Goal: Task Accomplishment & Management: Complete application form

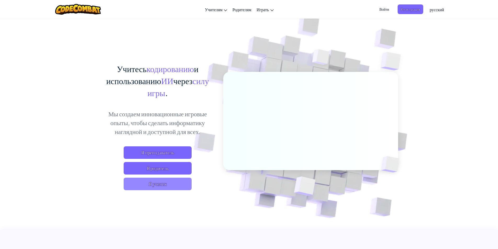
click at [153, 188] on span "Я ученик" at bounding box center [158, 184] width 68 height 13
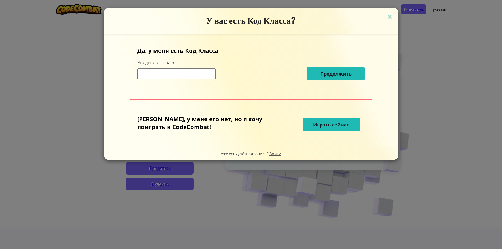
drag, startPoint x: 210, startPoint y: 73, endPoint x: 208, endPoint y: 78, distance: 5.8
click at [208, 78] on input at bounding box center [176, 74] width 78 height 10
type input "CupPointBoy"
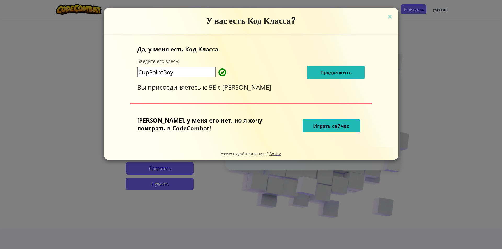
click at [320, 70] on font "Продолжить" at bounding box center [335, 72] width 31 height 6
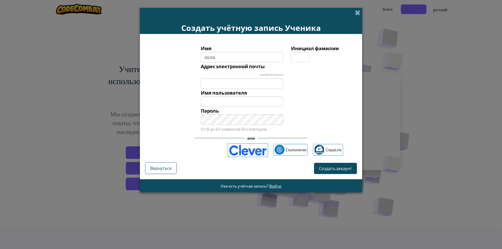
type input "лола"
type input "Лола"
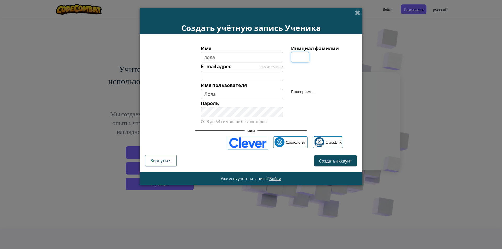
click at [299, 56] on input "Инициал фамилии" at bounding box center [300, 57] width 18 height 10
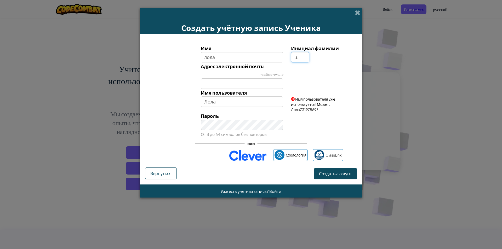
type input "ш"
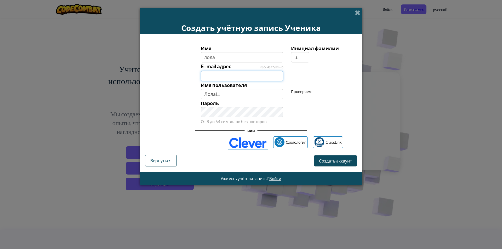
click at [232, 85] on div "Имя лола Инициал фамилии ш E-mail адрес необязательно Имя пользователя ЛолаШ Пр…" at bounding box center [251, 84] width 209 height 81
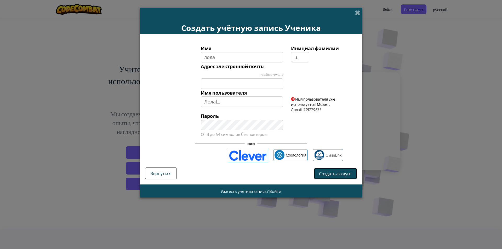
click at [325, 173] on font "Создать аккаунт" at bounding box center [335, 173] width 33 height 5
click at [327, 173] on font "Создать аккаунт" at bounding box center [335, 173] width 33 height 5
click at [326, 174] on font "Создать аккаунт" at bounding box center [335, 173] width 33 height 5
click at [331, 170] on button "Создать аккаунт" at bounding box center [335, 174] width 43 height 12
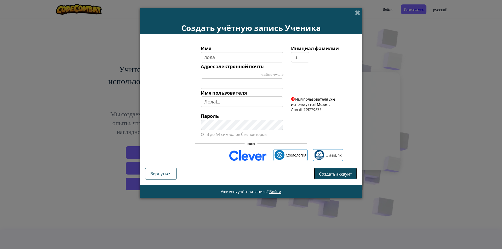
click at [328, 172] on font "Создать аккаунт" at bounding box center [335, 173] width 33 height 5
click at [329, 173] on font "Создать аккаунт" at bounding box center [335, 173] width 33 height 5
click at [329, 171] on button "Создать аккаунт" at bounding box center [335, 173] width 43 height 11
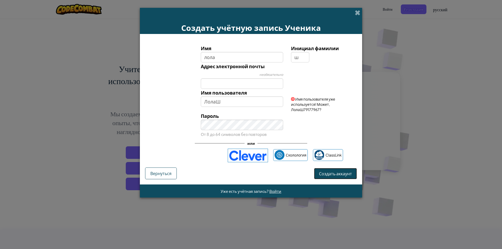
click at [329, 171] on button "Создать аккаунт" at bounding box center [335, 173] width 43 height 11
click at [328, 167] on div "Имя лола Инициал фамилии ш Адрес электронной почты необязательно Имя пользовате…" at bounding box center [251, 103] width 212 height 128
drag, startPoint x: 327, startPoint y: 167, endPoint x: 325, endPoint y: 183, distance: 15.6
click at [325, 183] on form "Имя лола Инициал фамилии ш Адрес электронной почты необязательно Имя пользовате…" at bounding box center [251, 109] width 222 height 151
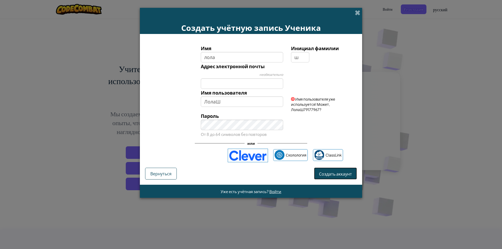
click at [326, 171] on font "Создать аккаунт" at bounding box center [335, 173] width 33 height 5
click at [326, 171] on button "Создать аккаунт" at bounding box center [335, 173] width 43 height 11
click at [325, 171] on button "Создать аккаунт" at bounding box center [335, 173] width 43 height 11
click at [325, 172] on button "Создать аккаунт" at bounding box center [335, 174] width 43 height 12
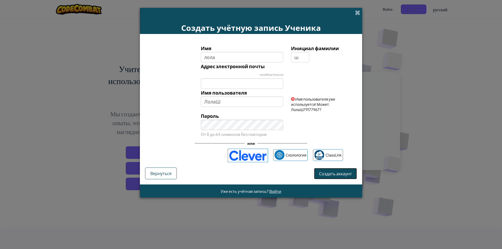
click at [325, 172] on button "Создать аккаунт" at bounding box center [335, 173] width 43 height 11
drag, startPoint x: 325, startPoint y: 172, endPoint x: 324, endPoint y: 154, distance: 18.1
click at [325, 160] on form "Имя лола Инициал фамилии ш Адрес электронной почты необязательно Имя пользовате…" at bounding box center [251, 109] width 222 height 151
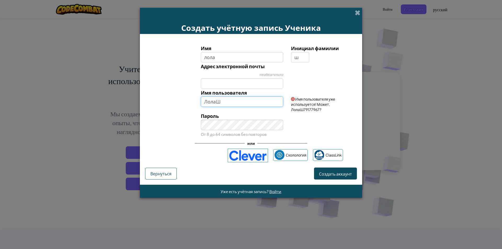
click at [233, 99] on input "ЛолаШ" at bounding box center [242, 102] width 83 height 10
type input "ЛолаШ79177967"
click at [338, 175] on form "Имя лола Инициал фамилии ш Адрес электронной почты необязательно Имя пользовате…" at bounding box center [251, 109] width 222 height 151
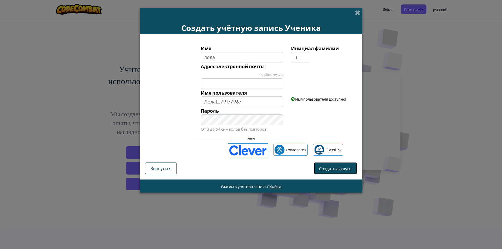
click at [339, 169] on font "Создать аккаунт" at bounding box center [335, 168] width 33 height 5
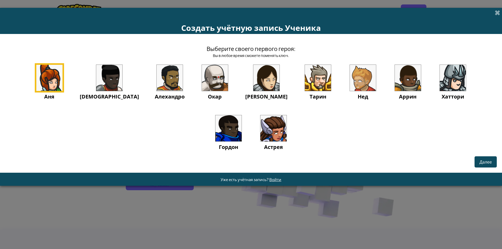
click at [202, 79] on img at bounding box center [215, 78] width 26 height 26
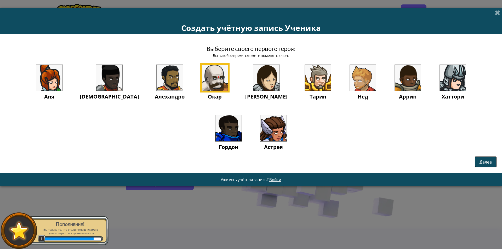
click at [481, 157] on button "Далее" at bounding box center [486, 161] width 22 height 11
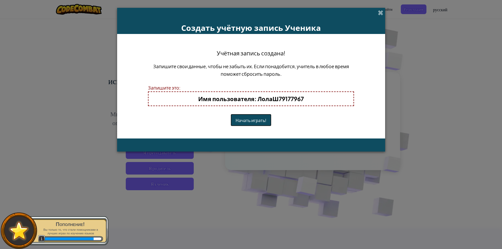
click at [252, 121] on font "Начать играть!" at bounding box center [251, 120] width 31 height 5
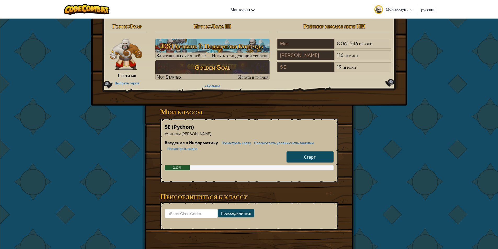
click at [309, 154] on link "Старт" at bounding box center [310, 156] width 47 height 11
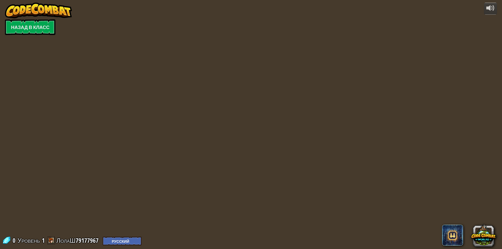
select select "ru"
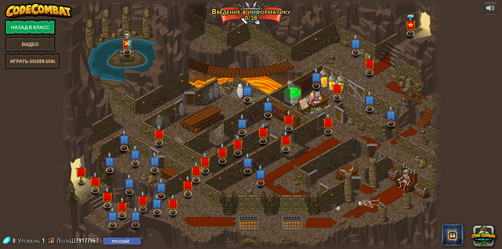
select select "ru"
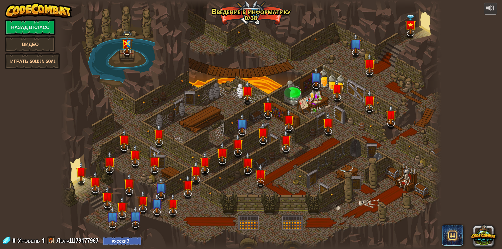
select select "ru"
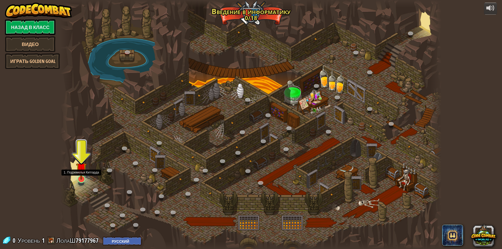
click at [81, 177] on img at bounding box center [81, 168] width 10 height 24
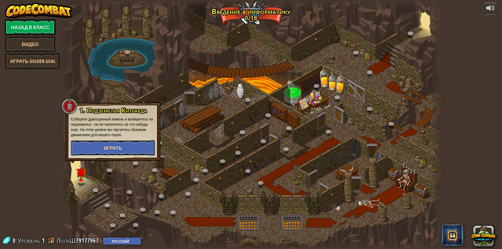
click at [116, 145] on span "Играть" at bounding box center [113, 148] width 18 height 7
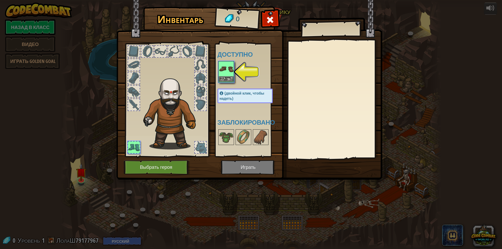
click at [224, 76] on img at bounding box center [226, 69] width 15 height 15
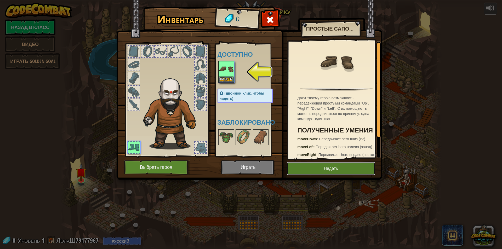
click at [333, 169] on button "Надеть" at bounding box center [331, 168] width 88 height 13
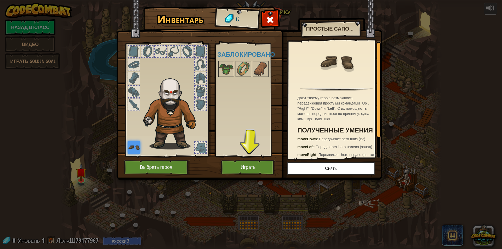
click at [258, 160] on img at bounding box center [249, 85] width 266 height 190
click at [254, 164] on button "Играть" at bounding box center [248, 167] width 55 height 14
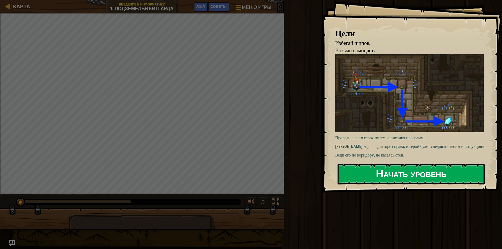
click at [399, 181] on button "Начать уровень" at bounding box center [411, 174] width 147 height 21
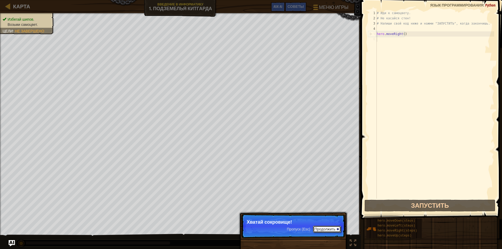
click at [336, 227] on button "Продолжить" at bounding box center [327, 229] width 28 height 7
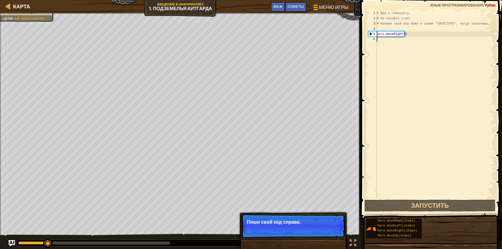
drag, startPoint x: 391, startPoint y: 222, endPoint x: 404, endPoint y: 72, distance: 150.2
click at [404, 69] on div "Советы Видео 1 2 3 4 5 6 # Иди к самоцвету. # Не касайся стен! # Напиши свой ко…" at bounding box center [430, 123] width 143 height 247
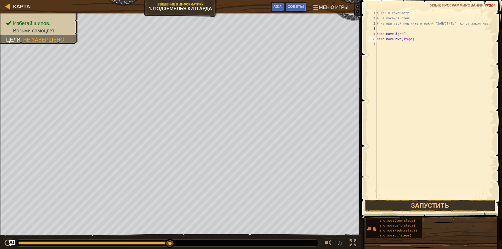
click at [409, 39] on div "# Иди к самоцвету. # Не касайся стен! # Напиши свой код ниже и нажми "ЗАПУСТИТЬ…" at bounding box center [435, 109] width 119 height 199
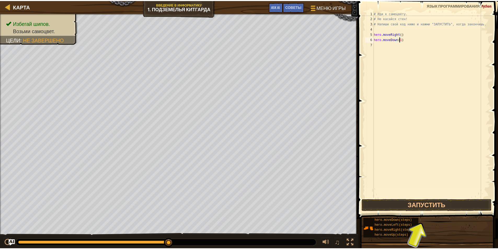
scroll to position [2, 2]
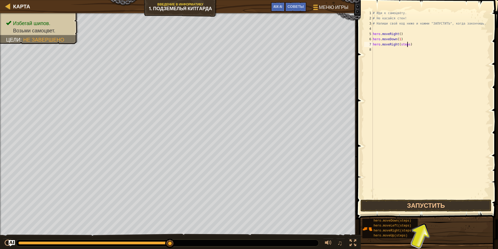
click at [408, 44] on div "# Иди к самоцвету. # Не касайся стен! # Напиши свой код ниже и нажми "ЗАПУСТИТЬ…" at bounding box center [431, 109] width 119 height 199
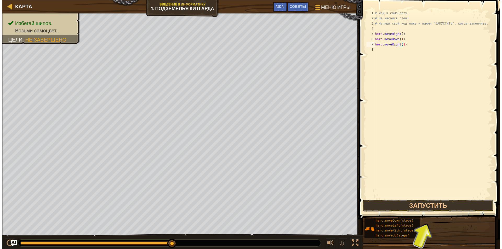
scroll to position [2, 2]
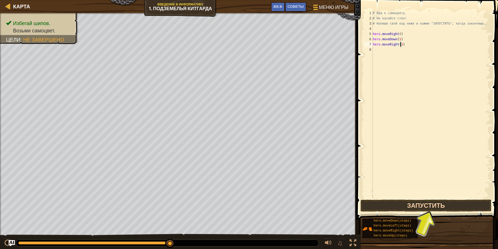
type textarea "hero.moveRight(1)"
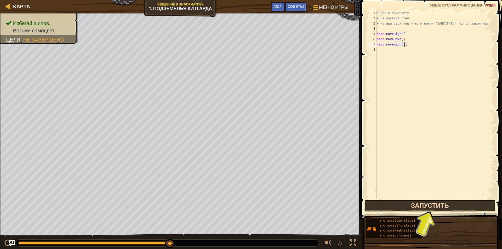
click at [393, 207] on button "Запустить" at bounding box center [430, 206] width 131 height 12
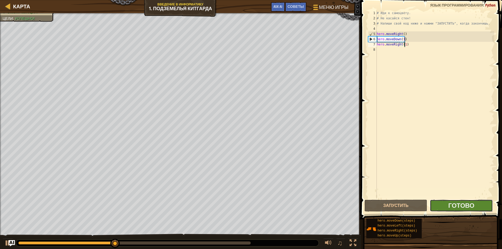
click at [479, 202] on button "Готово" at bounding box center [461, 206] width 63 height 12
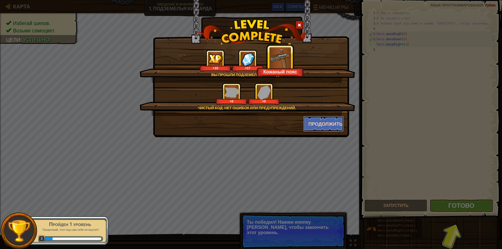
click at [333, 123] on button "Продолжить" at bounding box center [323, 124] width 41 height 16
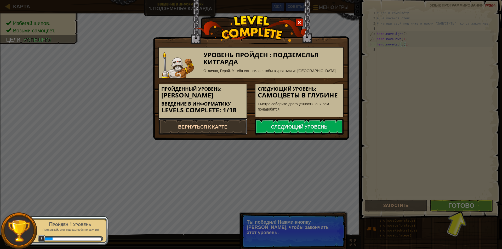
click at [241, 127] on link "Вернуться к карте" at bounding box center [203, 127] width 89 height 16
select select "ru"
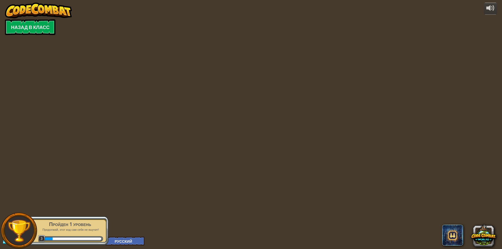
select select "ru"
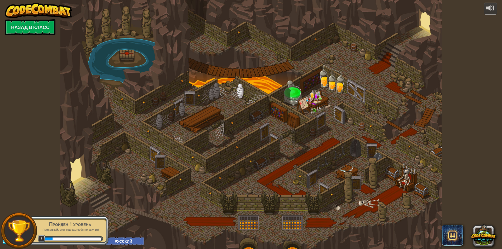
click at [241, 127] on div at bounding box center [250, 124] width 381 height 249
select select "ru"
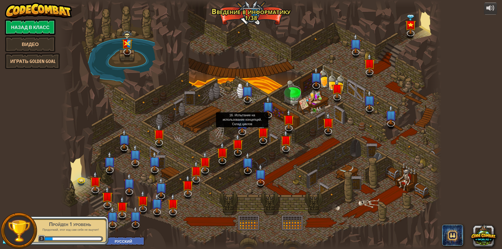
select select "ru"
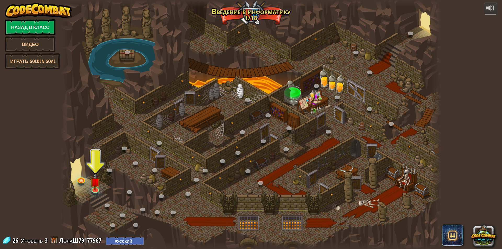
drag, startPoint x: 169, startPoint y: 163, endPoint x: 187, endPoint y: 165, distance: 17.3
click at [176, 160] on div at bounding box center [250, 124] width 381 height 249
drag, startPoint x: 342, startPoint y: 189, endPoint x: 351, endPoint y: 161, distance: 30.1
click at [343, 187] on div at bounding box center [250, 124] width 381 height 249
drag, startPoint x: 363, startPoint y: 124, endPoint x: 378, endPoint y: 46, distance: 79.5
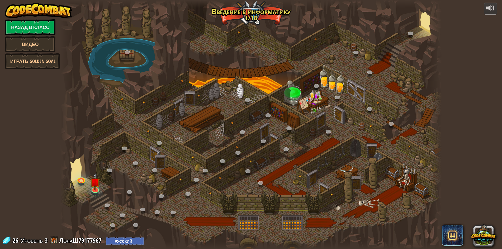
click at [367, 107] on div "25. Врата Китгарда (Заблокировано) Спасайтесь из подземелий Китгарда и не дайте…" at bounding box center [250, 124] width 381 height 249
drag, startPoint x: 378, startPoint y: 46, endPoint x: 379, endPoint y: 50, distance: 4.8
click at [379, 45] on div at bounding box center [250, 124] width 381 height 249
drag, startPoint x: 378, startPoint y: 78, endPoint x: 384, endPoint y: 127, distance: 48.4
click at [380, 116] on div at bounding box center [250, 124] width 381 height 249
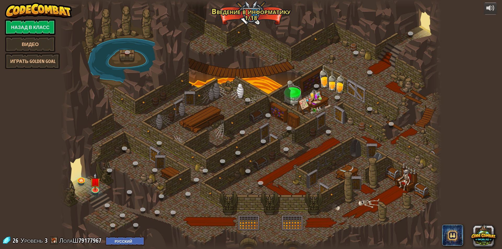
drag, startPoint x: 384, startPoint y: 127, endPoint x: 291, endPoint y: 195, distance: 115.3
click at [373, 158] on div at bounding box center [250, 124] width 381 height 249
drag, startPoint x: 291, startPoint y: 195, endPoint x: 193, endPoint y: 171, distance: 100.4
click at [221, 182] on div at bounding box center [250, 124] width 381 height 249
click at [96, 185] on img at bounding box center [95, 178] width 10 height 24
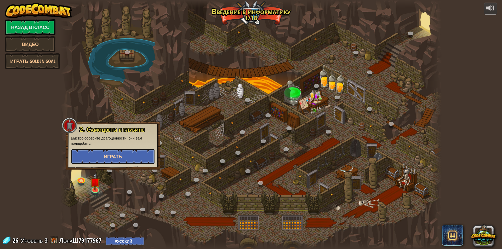
click at [123, 150] on button "Играть" at bounding box center [113, 157] width 84 height 16
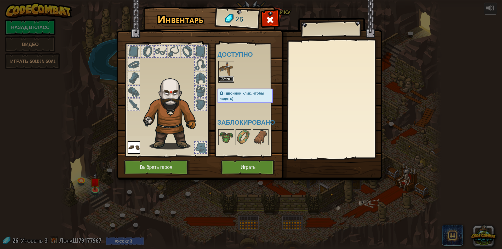
click at [229, 79] on button "Надеть" at bounding box center [226, 78] width 15 height 5
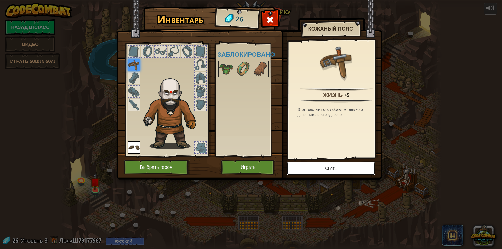
click at [316, 166] on button "Снять" at bounding box center [331, 168] width 88 height 13
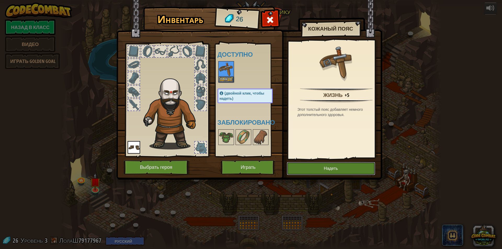
click at [314, 171] on button "Надеть" at bounding box center [331, 168] width 88 height 13
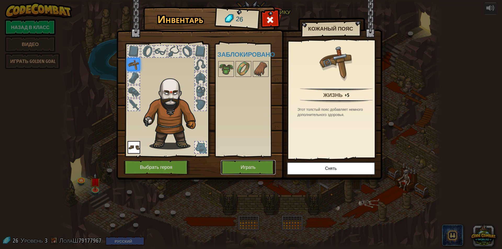
click at [237, 165] on button "Играть" at bounding box center [248, 167] width 55 height 14
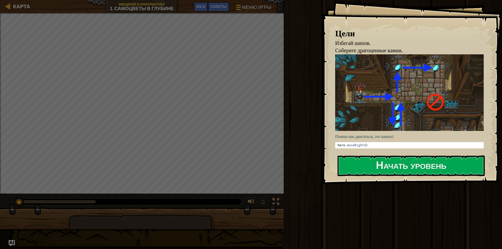
drag, startPoint x: 403, startPoint y: 135, endPoint x: 395, endPoint y: 138, distance: 8.8
drag, startPoint x: 395, startPoint y: 138, endPoint x: 307, endPoint y: 121, distance: 88.7
click at [307, 121] on div "Запустить Завершить Готово" at bounding box center [392, 123] width 220 height 247
type textarea "hero.moveRight()"
click at [363, 144] on div "hero . moveRight ( )" at bounding box center [412, 149] width 150 height 11
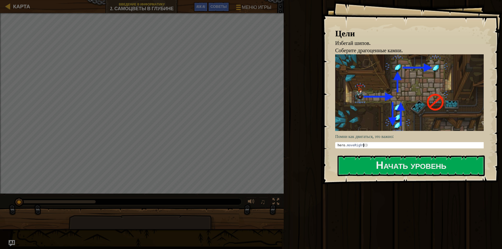
click at [363, 144] on div "hero . moveRight ( )" at bounding box center [412, 149] width 150 height 11
click at [378, 155] on div "Цели Избегай шипов. Соберите драгоценные камни. Помни как двигаться, это важно:…" at bounding box center [412, 92] width 180 height 184
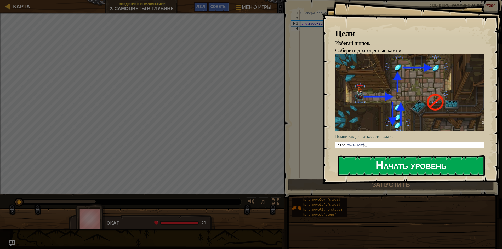
click at [381, 172] on button "Начать уровень" at bounding box center [411, 166] width 147 height 21
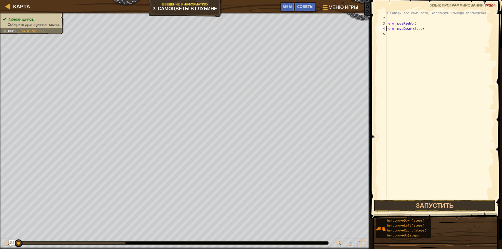
click at [419, 30] on div "# Собери все самоцветы, используя команды перемещения. hero . moveRight ( ) her…" at bounding box center [440, 109] width 109 height 199
type textarea "hero.moveDown()"
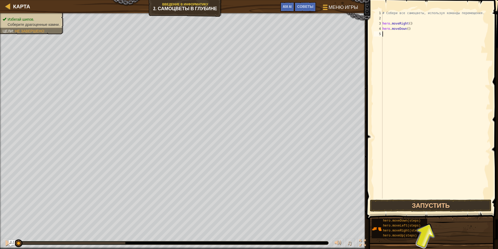
drag, startPoint x: 481, startPoint y: 85, endPoint x: 392, endPoint y: 159, distance: 115.4
click at [392, 159] on div "# Собери все самоцветы, используя команды перемещения. hero . moveRight ( ) her…" at bounding box center [436, 109] width 109 height 199
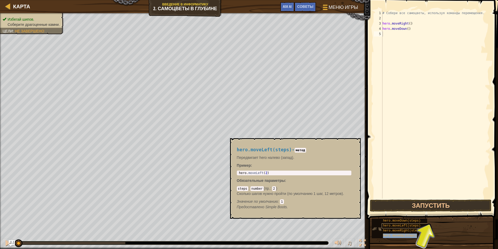
type textarea "hero.moveRight()"
type textarea "# Собери все самоцветы, используя команды перемещения."
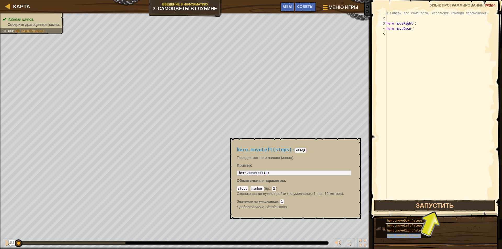
type textarea "hero.moveDown()"
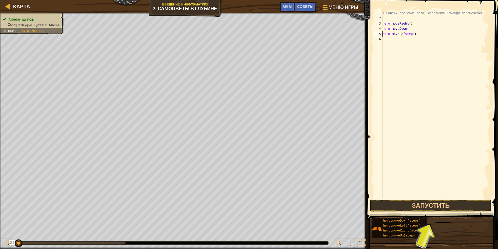
click at [412, 34] on div "# Собери все самоцветы, используя команды перемещения. hero . moveRight ( ) her…" at bounding box center [436, 109] width 109 height 199
type textarea "hero.moveUp()"
click at [418, 40] on div "# Собери все самоцветы, используя команды перемещения. hero . moveRight ( ) her…" at bounding box center [436, 109] width 109 height 199
click at [419, 205] on button "Запустить" at bounding box center [431, 206] width 122 height 12
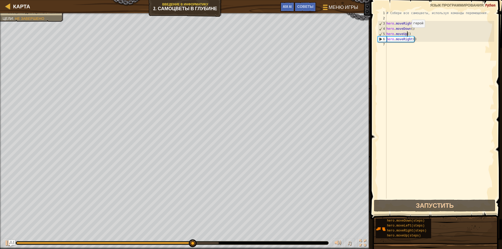
click at [408, 33] on div "# Собери все самоцветы, используя команды перемещения. hero . moveRight ( ) her…" at bounding box center [440, 109] width 109 height 199
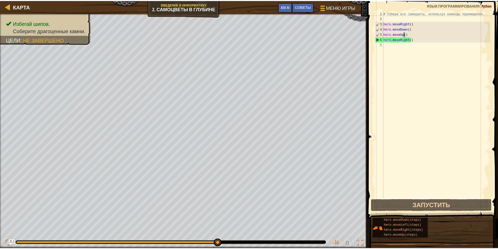
scroll to position [2, 2]
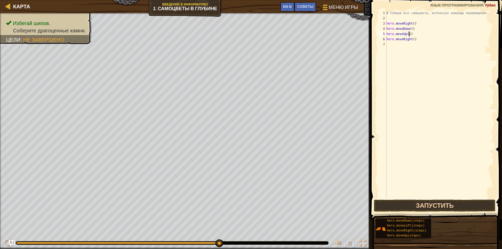
type textarea "hero.moveUp(2)"
click at [422, 204] on button "Запустить" at bounding box center [435, 206] width 122 height 12
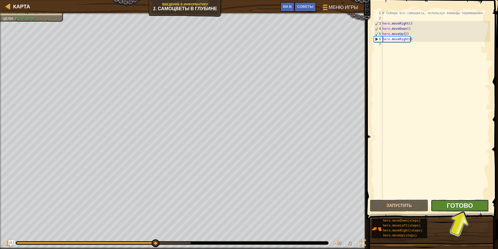
click at [447, 202] on span "Готово" at bounding box center [460, 205] width 26 height 8
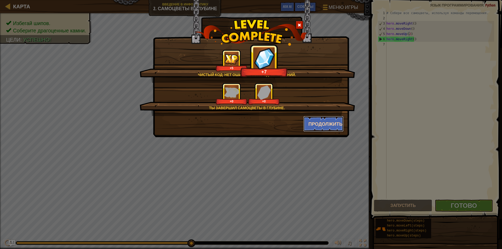
click at [328, 121] on button "Продолжить" at bounding box center [323, 124] width 41 height 16
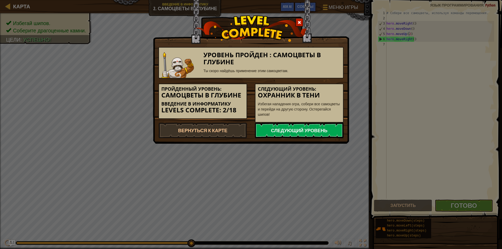
click at [319, 128] on link "Следующий уровень" at bounding box center [299, 131] width 89 height 16
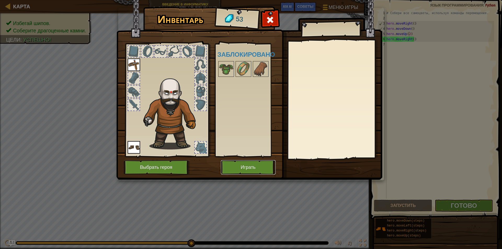
click at [266, 168] on button "Играть" at bounding box center [248, 167] width 55 height 14
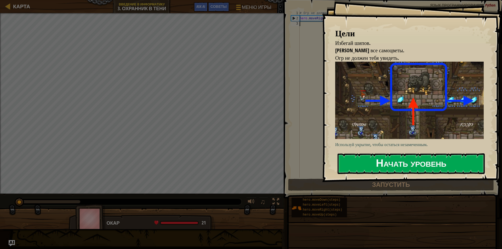
click at [384, 155] on button "Начать уровень" at bounding box center [411, 164] width 147 height 21
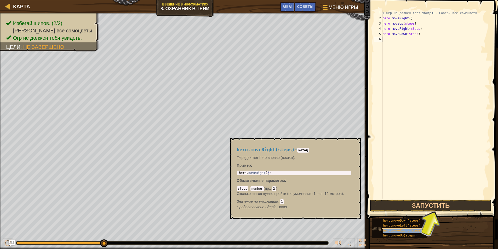
type textarea "hero.moveRight(steps)"
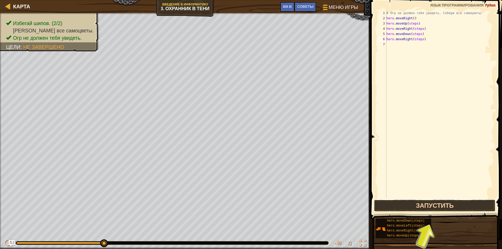
click at [424, 204] on button "Запустить" at bounding box center [435, 206] width 122 height 12
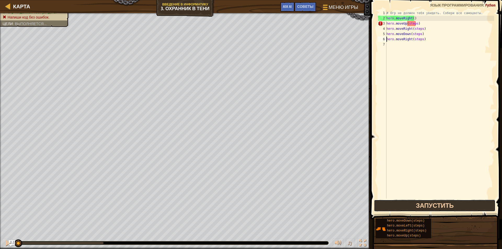
click at [424, 204] on button "Запустить" at bounding box center [435, 206] width 122 height 12
click at [424, 204] on button "В процессе" at bounding box center [435, 206] width 122 height 12
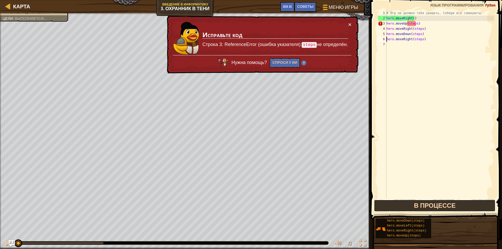
click at [424, 204] on button "В процессе" at bounding box center [435, 206] width 122 height 12
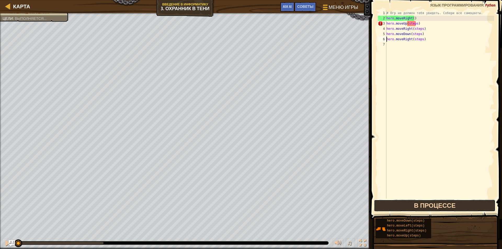
click at [424, 204] on button "В процессе" at bounding box center [435, 206] width 122 height 12
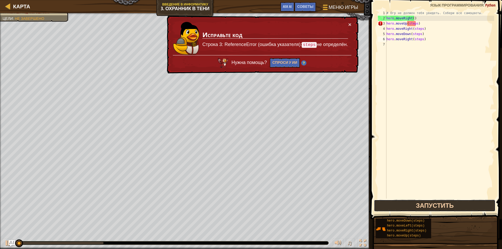
click at [427, 203] on button "Запустить" at bounding box center [435, 206] width 122 height 12
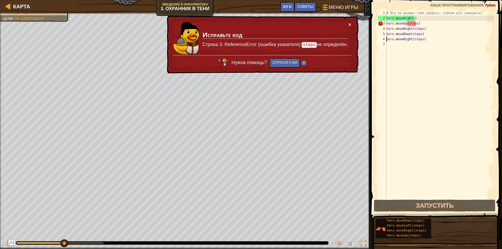
click at [417, 155] on div "# Огр не должен тебя увидеть. Собери все самоцветы. hero . moveRight ( ) hero .…" at bounding box center [440, 109] width 109 height 199
click at [405, 155] on div "# Огр не должен тебя увидеть. Собери все самоцветы. hero . moveRight ( ) hero .…" at bounding box center [440, 109] width 109 height 199
click at [404, 153] on div "# Огр не должен тебя увидеть. Собери все самоцветы. hero . moveRight ( ) hero .…" at bounding box center [440, 109] width 109 height 199
drag, startPoint x: 404, startPoint y: 153, endPoint x: 387, endPoint y: 153, distance: 16.7
click at [387, 153] on div "# Огр не должен тебя увидеть. Собери все самоцветы. hero . moveRight ( ) hero .…" at bounding box center [440, 109] width 109 height 199
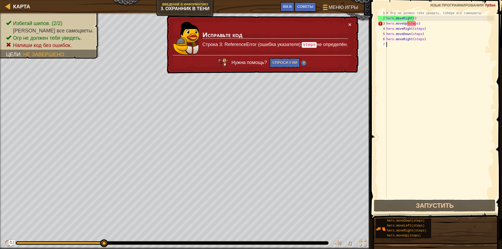
click at [414, 22] on div "# Огр не должен тебя увидеть. Собери все самоцветы. hero . moveRight ( ) hero .…" at bounding box center [440, 109] width 109 height 199
click at [416, 24] on div "# Огр не должен тебя увидеть. Собери все самоцветы. hero . moveRight ( ) hero .…" at bounding box center [440, 109] width 109 height 199
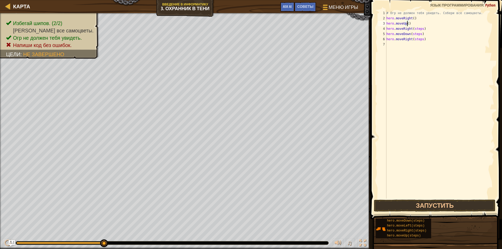
click at [420, 29] on div "# Огр не должен тебя увидеть. Собери все самоцветы. hero . moveRight ( ) hero .…" at bounding box center [440, 109] width 109 height 199
click at [414, 29] on div "# Огр не должен тебя увидеть. Собери все самоцветы. hero . moveRight ( ) hero .…" at bounding box center [440, 109] width 109 height 199
click at [419, 33] on div "# Огр не должен тебя увидеть. Собери все самоцветы. hero . moveRight ( ) hero .…" at bounding box center [440, 109] width 109 height 199
click at [421, 38] on div "# Огр не должен тебя увидеть. Собери все самоцветы. hero . moveRight ( ) hero .…" at bounding box center [440, 109] width 109 height 199
type textarea "hero.moveRight()"
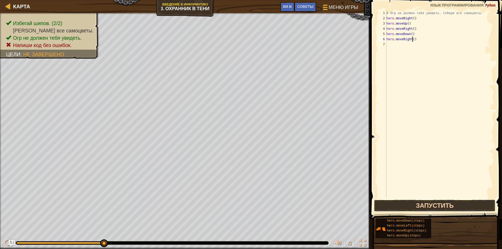
click at [434, 210] on button "Запустить" at bounding box center [435, 206] width 122 height 12
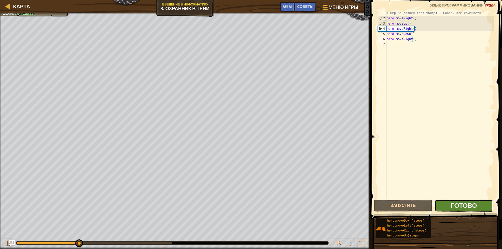
click at [465, 206] on span "Готово" at bounding box center [464, 205] width 26 height 8
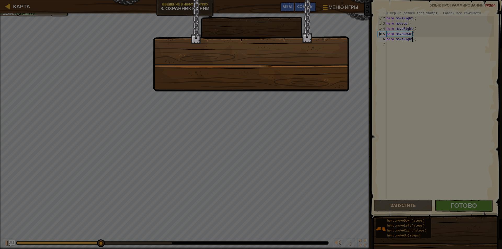
click at [313, 94] on div at bounding box center [251, 124] width 502 height 249
drag, startPoint x: 313, startPoint y: 94, endPoint x: 309, endPoint y: 99, distance: 6.6
click at [313, 94] on div at bounding box center [251, 124] width 502 height 249
click at [315, 105] on div at bounding box center [251, 124] width 502 height 249
click at [322, 103] on div at bounding box center [251, 124] width 502 height 249
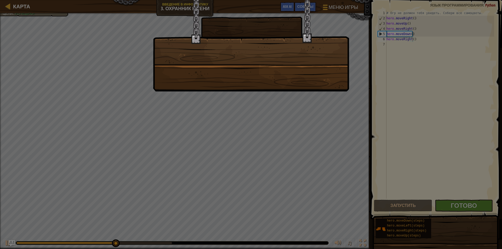
click at [326, 110] on div at bounding box center [251, 124] width 502 height 249
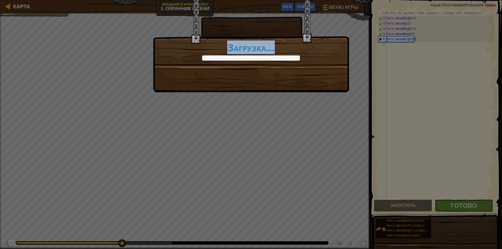
click at [329, 115] on div "Чистый код: нет ошибок или предупреждений. +0 +0 Ты научился тому, как важно ос…" at bounding box center [251, 124] width 502 height 249
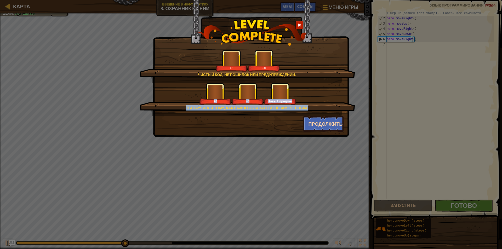
click at [327, 120] on div "Чистый код: нет ошибок или предупреждений. +0 +0 Ты научился тому, как важно ос…" at bounding box center [251, 91] width 185 height 82
click at [325, 119] on button "Продолжить" at bounding box center [323, 124] width 41 height 16
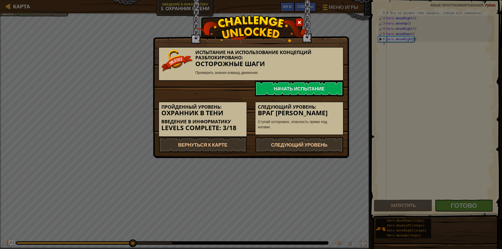
click at [324, 130] on p "Ступай осторожно, опасность прямо под ногами." at bounding box center [299, 124] width 83 height 10
click at [324, 130] on div "Следующий уровень: Враг Мой Ступай осторожно, опасность прямо под ногами." at bounding box center [299, 119] width 89 height 34
click at [323, 132] on div "Следующий уровень: Враг Мой Ступай осторожно, опасность прямо под ногами." at bounding box center [299, 119] width 89 height 34
drag, startPoint x: 323, startPoint y: 132, endPoint x: 326, endPoint y: 137, distance: 5.8
click at [321, 135] on div "Следующий уровень: Враг Мой Ступай осторожно, опасность прямо под ногами." at bounding box center [299, 119] width 89 height 34
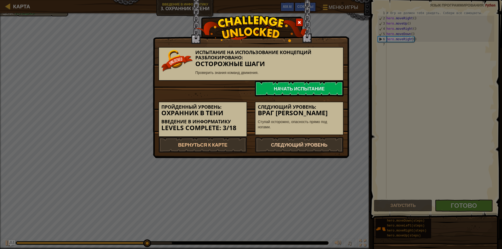
click at [330, 148] on link "Следующий уровень" at bounding box center [299, 145] width 89 height 16
click at [332, 145] on link "Следующий уровень" at bounding box center [299, 145] width 89 height 16
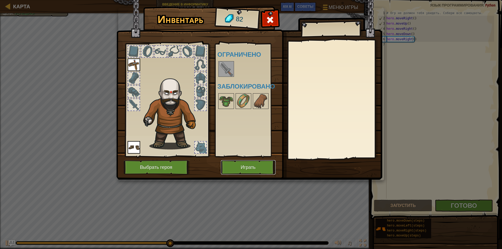
click at [251, 167] on button "Играть" at bounding box center [248, 167] width 55 height 14
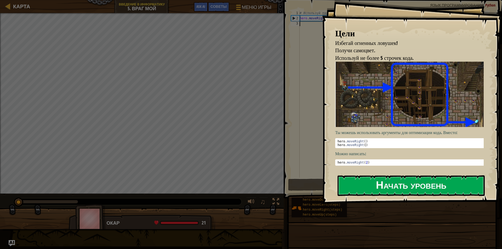
click at [376, 184] on button "Начать уровень" at bounding box center [411, 186] width 147 height 21
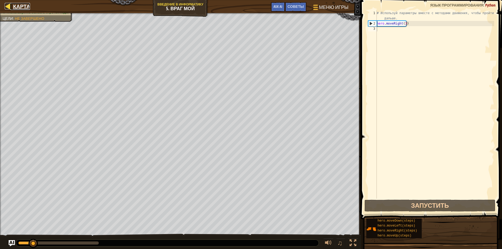
click at [7, 5] on div at bounding box center [8, 6] width 7 height 7
select select "ru"
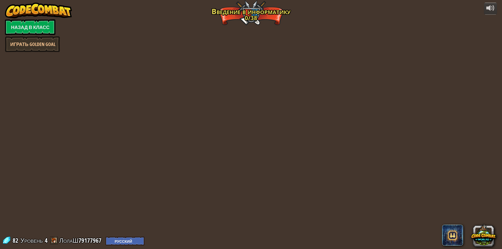
select select "ru"
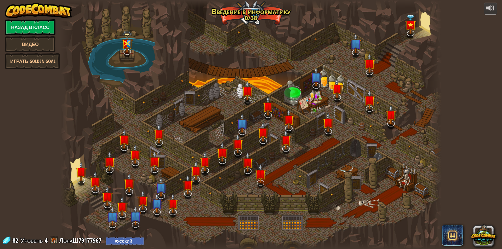
select select "ru"
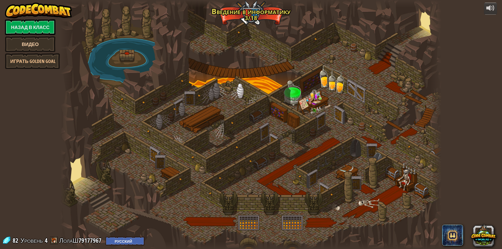
select select "ru"
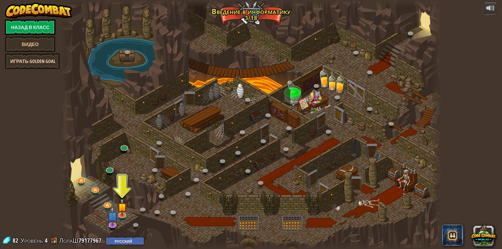
click at [46, 60] on link "Играть Golden Goal" at bounding box center [32, 61] width 55 height 16
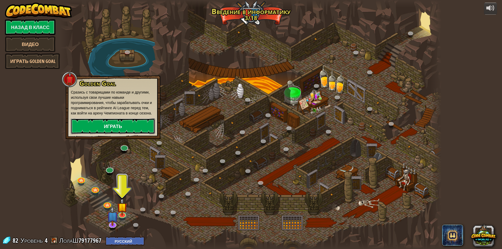
click at [103, 123] on link "Играть" at bounding box center [113, 127] width 84 height 16
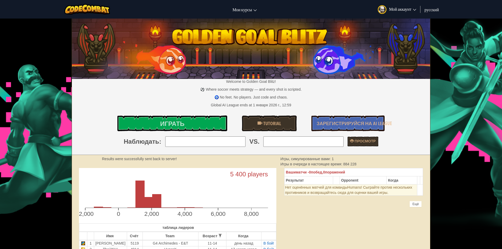
select select "ru"
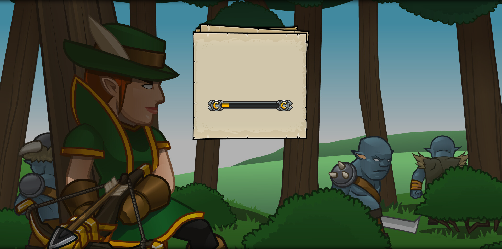
select select "ru"
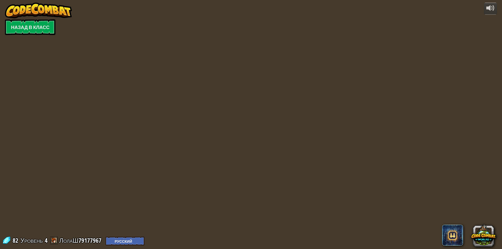
select select "ru"
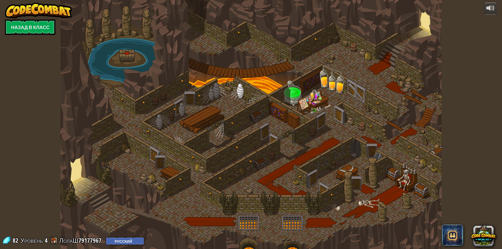
select select "ru"
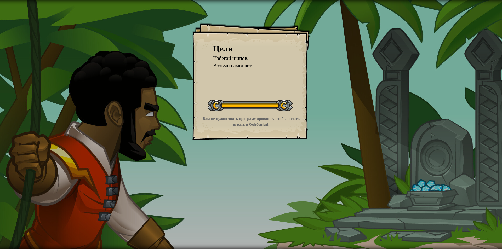
select select "ru"
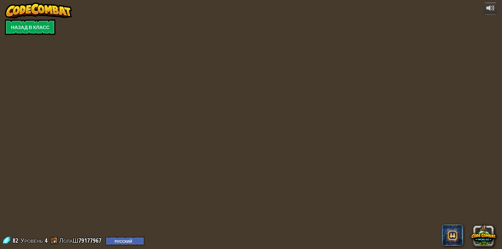
select select "ru"
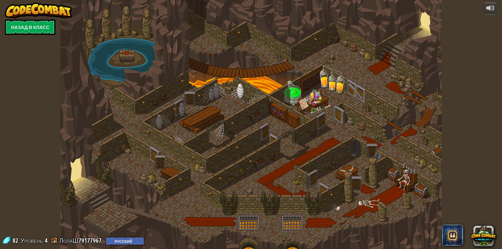
select select "ru"
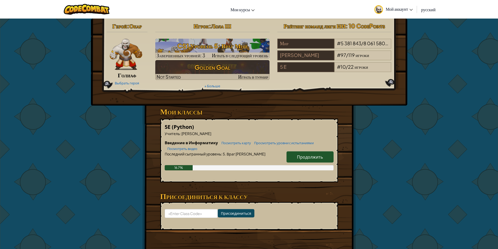
click at [429, 8] on span "русский" at bounding box center [428, 9] width 14 height 5
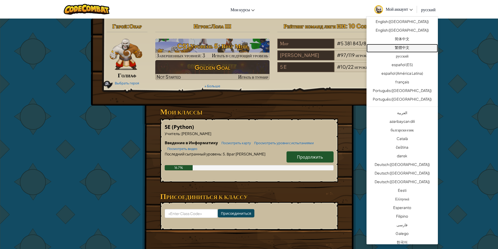
click at [404, 46] on link "繁體中文" at bounding box center [402, 48] width 71 height 9
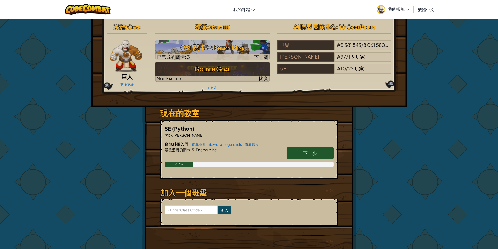
click at [312, 149] on link "下一步" at bounding box center [310, 153] width 47 height 12
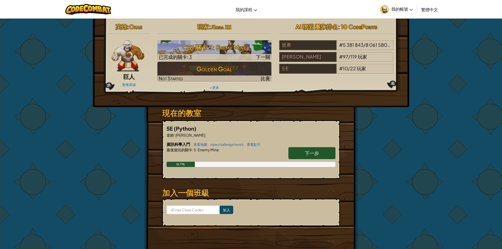
select select "zh-HANT"
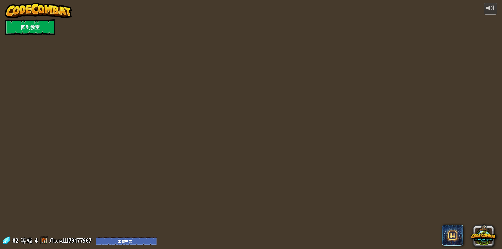
select select "zh-HANT"
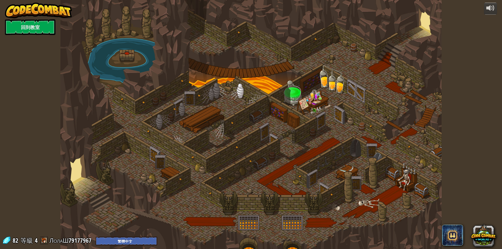
select select "zh-HANT"
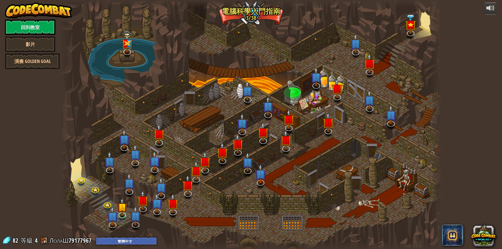
select select "zh-HANT"
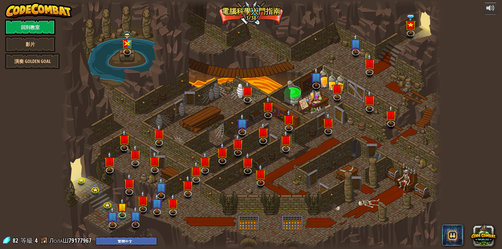
select select "zh-HANT"
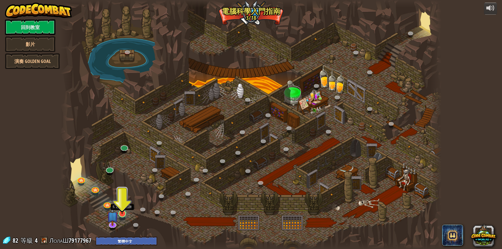
click at [126, 210] on img at bounding box center [122, 203] width 10 height 24
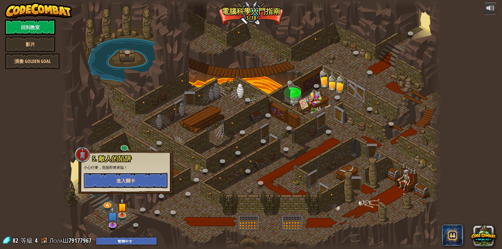
click at [141, 178] on button "進入關卡" at bounding box center [126, 181] width 84 height 16
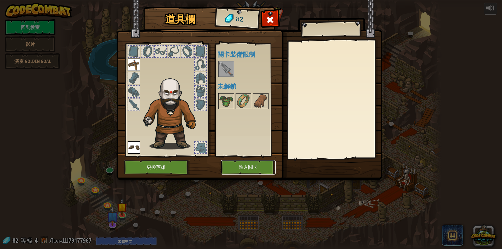
click at [248, 167] on button "進入關卡" at bounding box center [248, 167] width 55 height 14
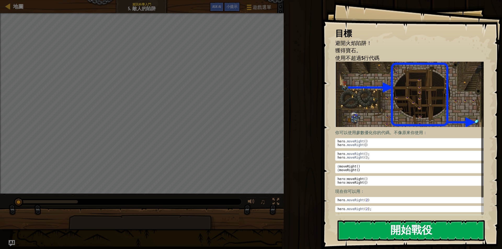
click at [413, 105] on div "目標 避開火焰陷阱！ 獲得寶石。 使用不超過5行代碼 你可以使用參數優化你的代碼。不像原來你使用： hero . moveRight ( ) hero . m…" at bounding box center [412, 124] width 180 height 249
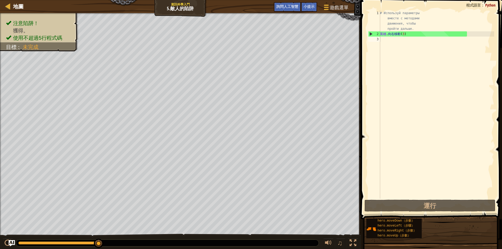
drag, startPoint x: 428, startPoint y: 55, endPoint x: 435, endPoint y: 49, distance: 9.6
click at [428, 55] on div "# Используй параметры вместе с методами движения, чтобы пройти дальше. 英雄 . 向右移…" at bounding box center [438, 117] width 119 height 215
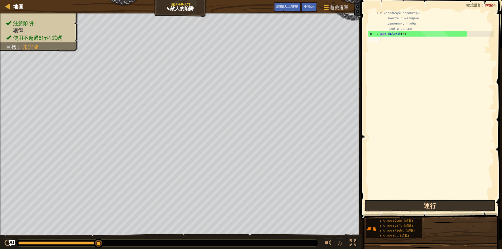
click at [423, 204] on button "運行" at bounding box center [430, 206] width 131 height 12
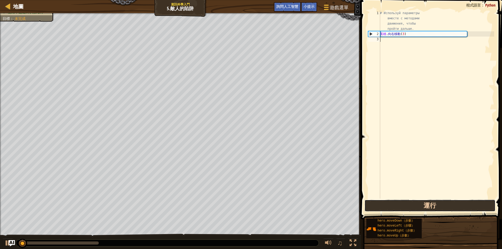
click at [423, 204] on button "運行" at bounding box center [430, 206] width 131 height 12
click at [423, 204] on button "運行中" at bounding box center [430, 206] width 131 height 12
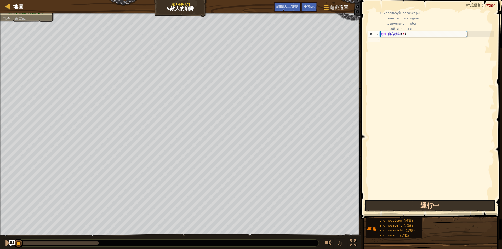
click at [423, 204] on button "運行中" at bounding box center [430, 206] width 131 height 12
click at [423, 204] on button "運行" at bounding box center [430, 206] width 131 height 12
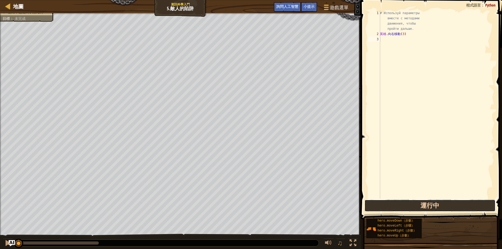
click at [423, 204] on button "運行中" at bounding box center [430, 206] width 131 height 12
click at [423, 204] on button "運行" at bounding box center [430, 206] width 131 height 12
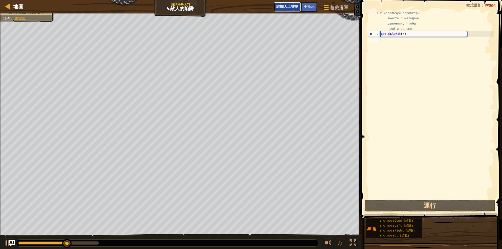
click at [294, 5] on font "詢問人工智慧" at bounding box center [288, 6] width 22 height 5
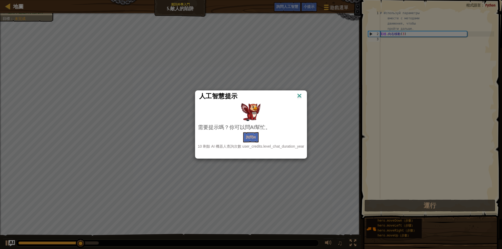
click at [296, 92] on img at bounding box center [299, 96] width 7 height 8
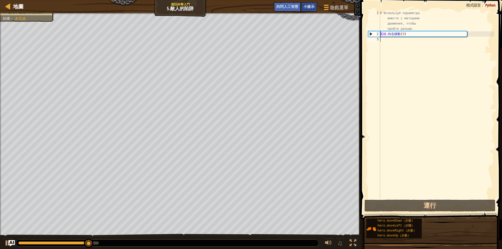
click at [311, 6] on font "小提示" at bounding box center [309, 6] width 11 height 5
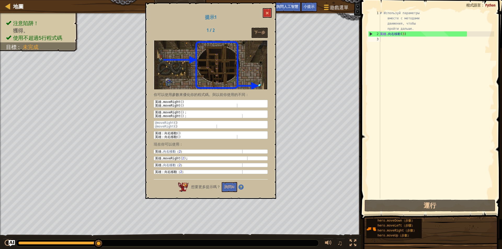
click at [185, 94] on font "你可以使用參數來優化你的程式碼。與以前你使用的不同：" at bounding box center [201, 95] width 95 height 4
type textarea "hero.moveRight()"
click at [184, 104] on div "英雄 .moveRight ( ) 英雄 .moveRight ( )" at bounding box center [211, 107] width 114 height 15
click at [266, 13] on button at bounding box center [267, 13] width 9 height 10
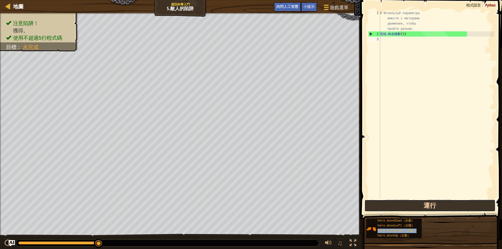
click at [452, 209] on button "運行" at bounding box center [430, 206] width 131 height 12
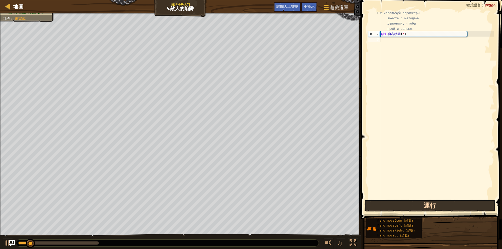
click at [450, 209] on button "運行" at bounding box center [430, 206] width 131 height 12
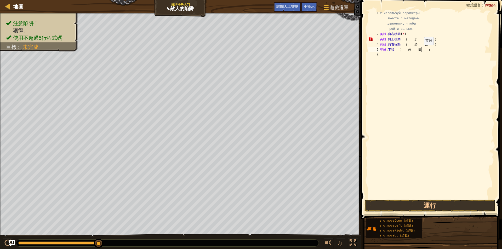
click at [423, 50] on div "# Используй параметры вместе с методами движения, чтобы пройти дальше. 英雄 . 向右移…" at bounding box center [436, 117] width 115 height 215
type textarea "heDown（步數）"
click at [431, 42] on div "# Используй параметры вместе с методами движения, чтобы пройти дальше. 英雄 . 向右移…" at bounding box center [436, 117] width 115 height 215
type textarea "h"
type textarea "hero.moveRight(3)"
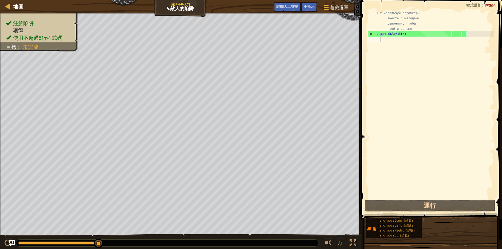
click at [383, 43] on div "# Используй параметры вместе с методами движения, чтобы пройти дальше. 英雄 . 向右移…" at bounding box center [436, 117] width 115 height 215
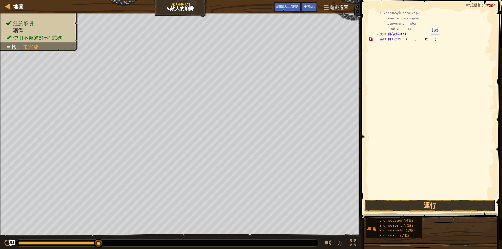
click at [429, 40] on div "# Используй параметры вместе с методами движения, чтобы пройти дальше. 英雄 . 向右移…" at bounding box center [436, 117] width 115 height 215
drag, startPoint x: 432, startPoint y: 37, endPoint x: 430, endPoint y: 45, distance: 7.9
click at [432, 38] on div "# Используй параметры вместе с методами движения, чтобы пройти дальше. 英雄 . 向右移…" at bounding box center [436, 117] width 115 height 215
click at [436, 41] on div "# Используй параметры вместе с методами движения, чтобы пройти дальше. 英雄 . 向右移…" at bounding box center [436, 117] width 115 height 215
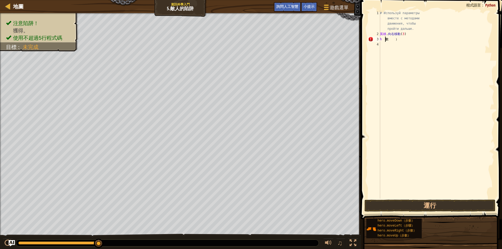
scroll to position [2, 0]
type textarea "hero.moveRight數）"
drag, startPoint x: 431, startPoint y: 41, endPoint x: 416, endPoint y: 134, distance: 93.6
click at [429, 64] on div "# Используй параметры вместе с методами движения, чтобы пройти дальше. 英雄 . 向右移…" at bounding box center [436, 117] width 115 height 215
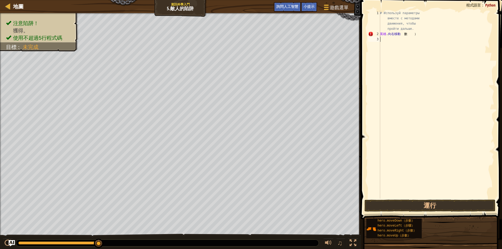
click at [407, 148] on div "# Используй параметры вместе с методами движения, чтобы пройти дальше. 英雄 . 向右移…" at bounding box center [436, 117] width 115 height 215
click at [416, 43] on div "# Используй параметры вместе с методами движения, чтобы пройти дальше. 英雄 . 向右移…" at bounding box center [436, 117] width 115 height 215
click at [427, 31] on div "# Используй параметры вместе с методами движения, чтобы пройти дальше. 英雄 . 向右移…" at bounding box center [436, 117] width 115 height 215
type textarea "# Используй параметры вместе с методами движения, чтобы пройти дальше."
click at [423, 38] on div "# Используй параметры вместе с методами движения, чтобы пройти дальше. 英雄 . 向右移…" at bounding box center [436, 117] width 115 height 215
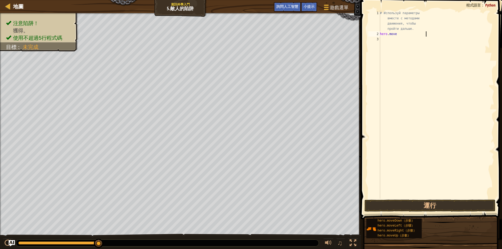
type textarea "h"
type textarea "#"
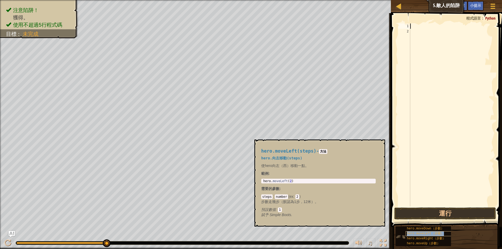
click at [430, 234] on font "hero.moveLeft（步驟）" at bounding box center [425, 234] width 37 height 4
type textarea "hero.moveLeft(2)"
click at [289, 183] on div "英雄 . 向左移動 ( 2 )" at bounding box center [318, 184] width 112 height 11
click at [308, 196] on code "2" at bounding box center [309, 197] width 4 height 5
click at [307, 196] on code "2" at bounding box center [309, 197] width 4 height 5
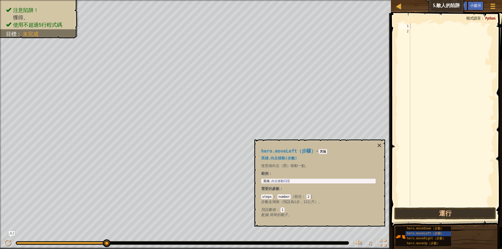
click at [308, 198] on code "2" at bounding box center [309, 197] width 4 height 5
click at [291, 197] on font "（" at bounding box center [293, 197] width 4 height 4
click at [289, 196] on code "number" at bounding box center [284, 197] width 13 height 5
type textarea "hero.moveUp（步數）"
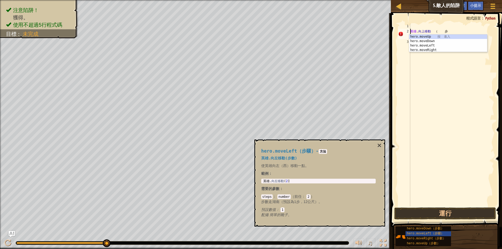
click at [414, 24] on div "英雄 . 向上移動 （ 步 數 ）" at bounding box center [451, 121] width 85 height 194
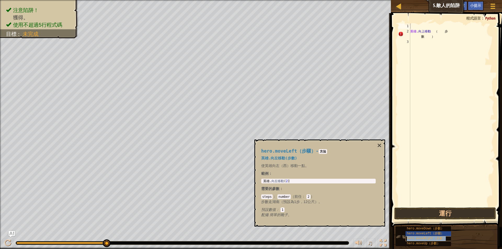
type textarea "hero.moveRight（步數）"
click at [444, 71] on div "英雄 . 向右移動 （ 步 數 ） 英雄 . 向上移動 （ 步 數 ） 英雄 . 向右移動 （ 步 數 ）" at bounding box center [451, 123] width 85 height 199
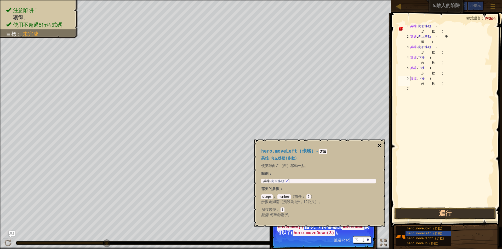
click at [379, 144] on font "×" at bounding box center [380, 146] width 4 height 8
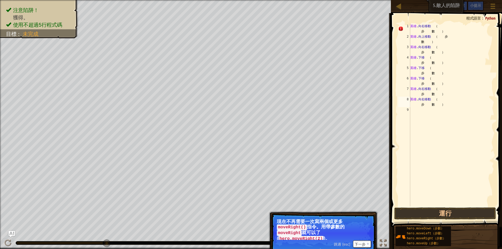
click at [324, 236] on code "hero.moveRight(2)" at bounding box center [301, 239] width 45 height 6
click at [370, 241] on button "下一步" at bounding box center [362, 244] width 18 height 7
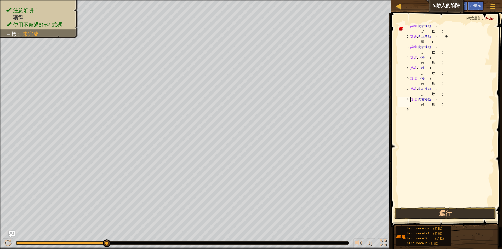
scroll to position [2, 0]
click at [422, 214] on button "運行" at bounding box center [446, 214] width 102 height 12
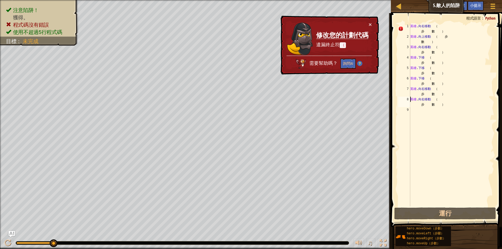
click at [428, 42] on div "英雄 . 向右移動 （ 步 數 ） 英雄 . 向上移動 （ 步 數 ） 英雄 . 向右移動 （ 步 數 ） 英雄 . 下移 （ 步 數 ） 英雄 . 下移 （…" at bounding box center [451, 123] width 85 height 199
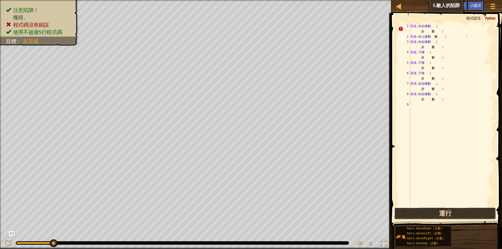
click at [444, 219] on button "運行" at bounding box center [446, 214] width 102 height 12
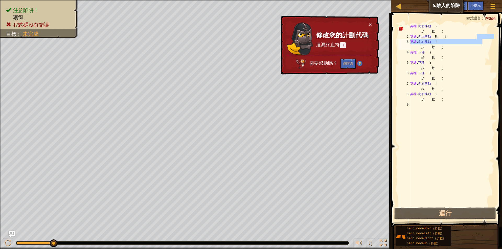
drag, startPoint x: 491, startPoint y: 33, endPoint x: 502, endPoint y: 41, distance: 13.7
click at [502, 41] on div "hero.moveUp數） 1 2 3 4 5 6 7 8 9 英雄 . 向右移動 （ 步 數 ） 英雄 . 向上移動 數 ） 英雄 . 向右移動 （ 步 數…" at bounding box center [446, 131] width 113 height 230
type textarea "hero.moveUp數） hero.moveRight（步數）"
click at [425, 160] on div "英雄 . 向右移動 （ 步 數 ） 英雄 . 向上移動 數 ） 英雄 . 向右移動 （ 步 數 ） 英雄 . 下移 （ 步 數 ） 英雄 . 下移 （ 步 數…" at bounding box center [451, 123] width 85 height 199
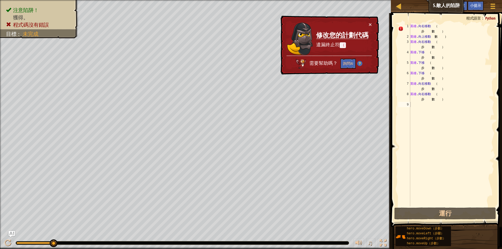
click at [368, 23] on td "修改您的計劃代碼 遺漏終止符 （" at bounding box center [342, 39] width 53 height 34
click at [371, 24] on font "×" at bounding box center [370, 24] width 3 height 6
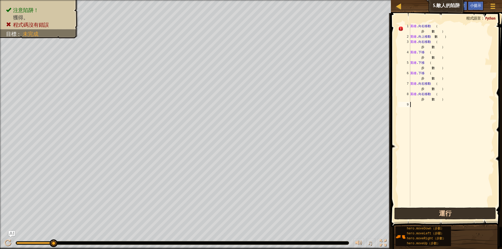
drag, startPoint x: 409, startPoint y: 207, endPoint x: 405, endPoint y: 215, distance: 9.0
click at [406, 215] on div "1 2 3 4 5 6 7 8 9 英雄 . 向右移動 （ 步 數 ） 英雄 . 向上移動 數 ） 英雄 . 向右移動 （ 步 數 ） 英雄 . 下移 （ 步…" at bounding box center [446, 131] width 113 height 230
click at [407, 214] on button "運行" at bounding box center [446, 214] width 102 height 12
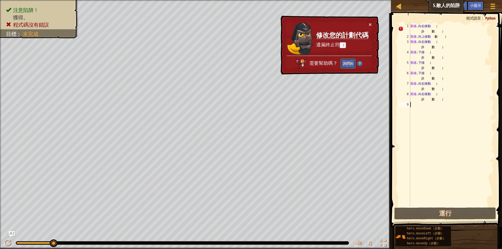
click at [354, 59] on button "詢問AI" at bounding box center [348, 64] width 15 height 10
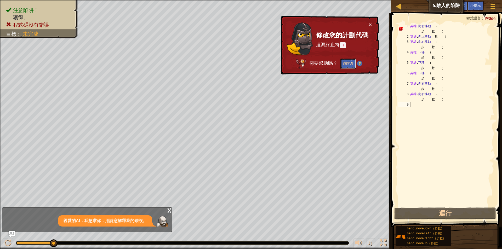
click at [354, 59] on button "詢問AI" at bounding box center [348, 64] width 15 height 10
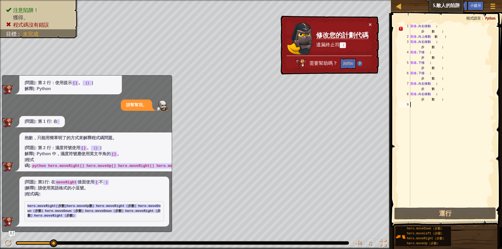
scroll to position [57, 0]
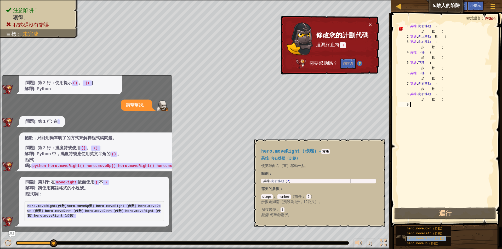
click at [431, 238] on font "hero.moveRight（步數）" at bounding box center [426, 239] width 39 height 4
click at [325, 150] on code "方法" at bounding box center [326, 151] width 8 height 5
click at [347, 62] on font "詢問AI" at bounding box center [348, 63] width 10 height 5
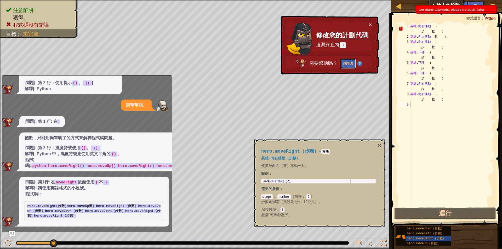
click at [347, 62] on font "詢問AI" at bounding box center [348, 63] width 10 height 5
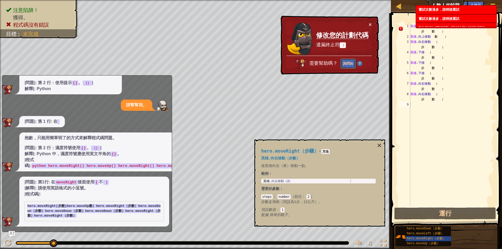
click at [347, 62] on font "詢問AI" at bounding box center [348, 63] width 10 height 5
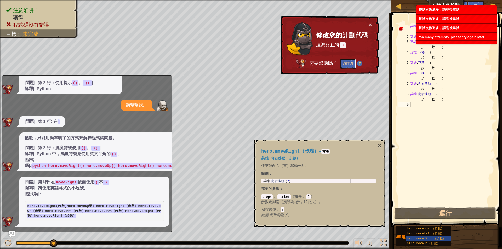
click at [347, 62] on font "詢問AI" at bounding box center [348, 63] width 10 height 5
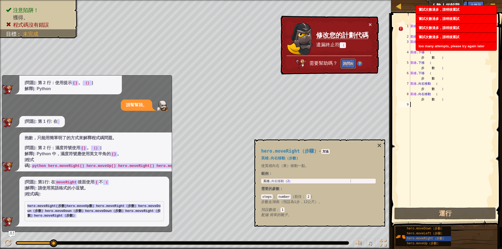
click at [347, 62] on font "詢問AI" at bounding box center [348, 63] width 10 height 5
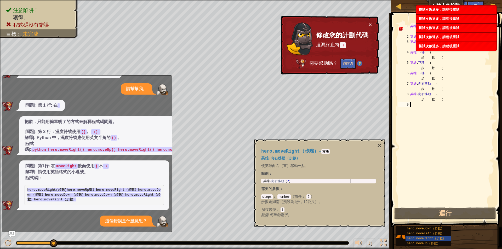
scroll to position [73, 0]
click at [347, 62] on font "詢問AI" at bounding box center [348, 63] width 10 height 5
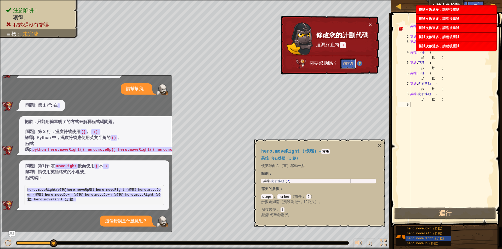
click at [347, 62] on font "詢問AI" at bounding box center [348, 63] width 10 height 5
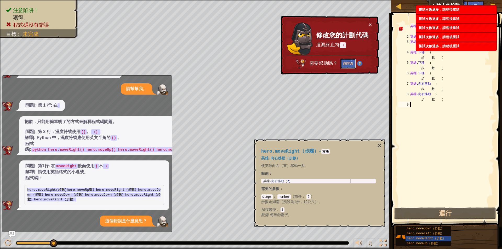
click at [347, 62] on font "詢問AI" at bounding box center [348, 63] width 10 height 5
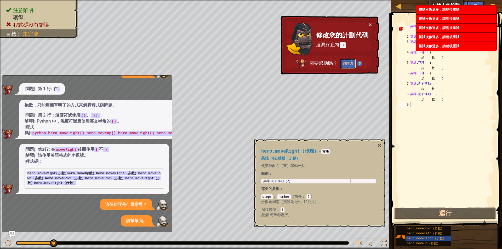
click at [347, 62] on font "詢問AI" at bounding box center [348, 63] width 10 height 5
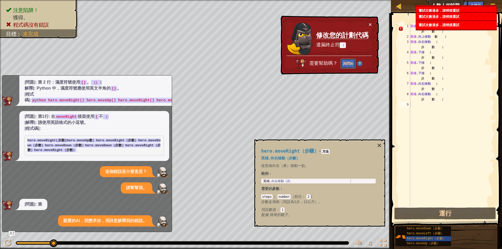
click at [347, 62] on font "詢問AI" at bounding box center [348, 63] width 10 height 5
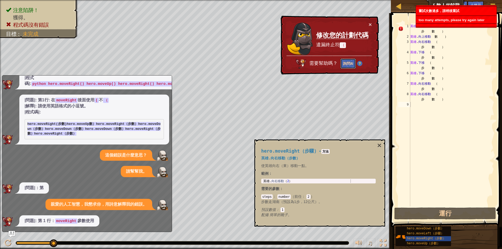
click at [347, 62] on font "詢問AI" at bounding box center [348, 63] width 10 height 5
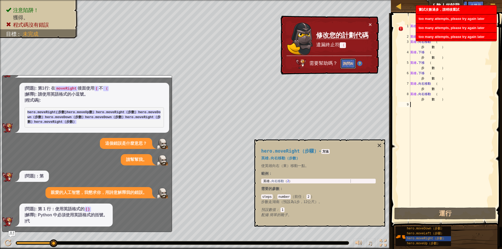
click at [347, 62] on font "詢問AI" at bounding box center [348, 63] width 10 height 5
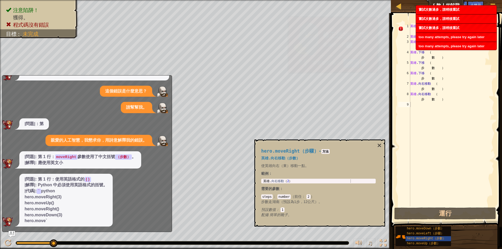
click at [347, 62] on button "詢問 AI" at bounding box center [351, 64] width 16 height 10
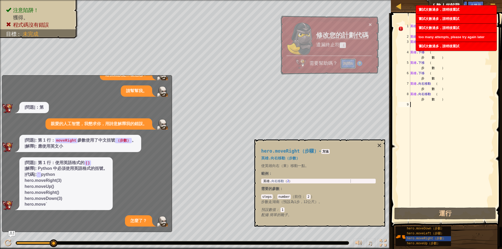
click at [347, 62] on font "詢問AI" at bounding box center [348, 63] width 10 height 5
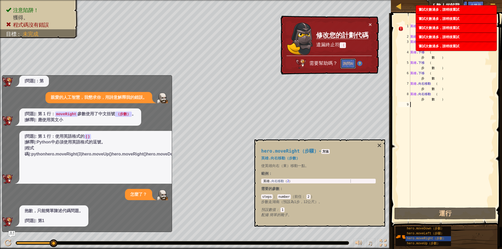
click at [347, 62] on font "詢問AI" at bounding box center [348, 63] width 10 height 5
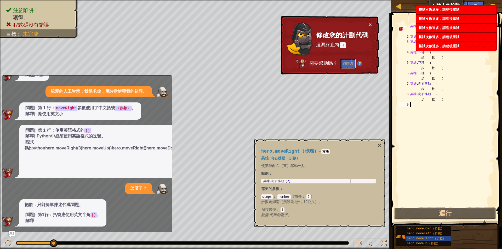
click at [347, 62] on font "詢問AI" at bounding box center [348, 63] width 10 height 5
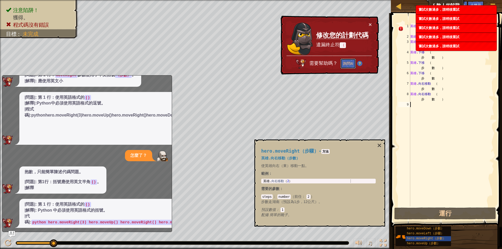
click at [347, 62] on font "詢問AI" at bounding box center [348, 63] width 10 height 5
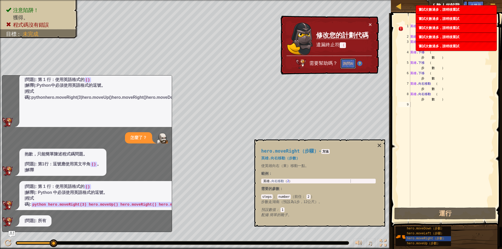
click at [347, 62] on font "詢問AI" at bounding box center [348, 63] width 10 height 5
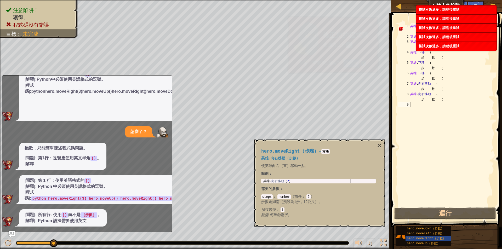
click at [347, 62] on button "詢問 AI" at bounding box center [351, 64] width 16 height 10
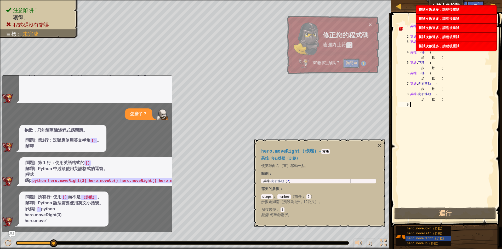
click at [347, 62] on button "詢問 AI" at bounding box center [351, 64] width 16 height 10
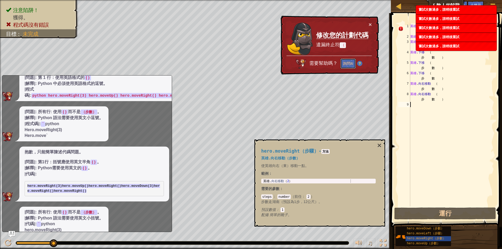
click at [347, 63] on font "詢問AI" at bounding box center [348, 63] width 10 height 5
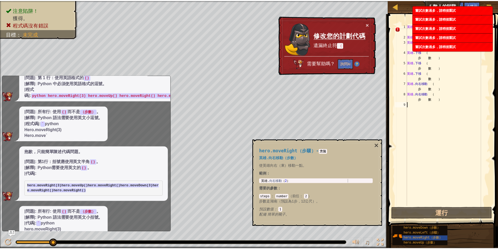
scroll to position [406, 0]
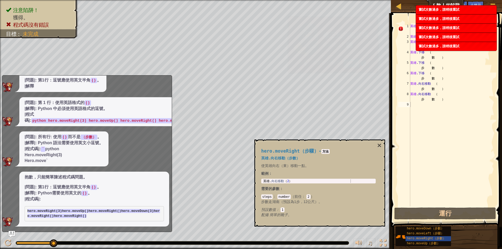
click at [347, 63] on button "詢問 AI" at bounding box center [351, 64] width 16 height 10
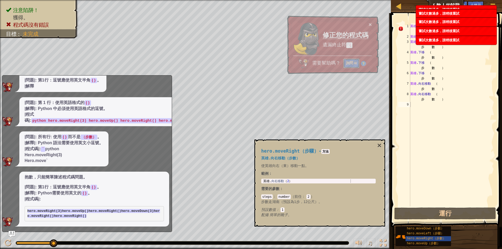
click at [347, 63] on button "詢問 AI" at bounding box center [351, 64] width 16 height 10
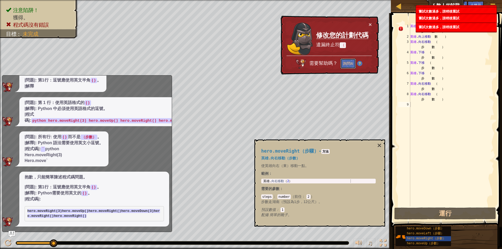
click at [347, 63] on font "詢問AI" at bounding box center [348, 63] width 10 height 5
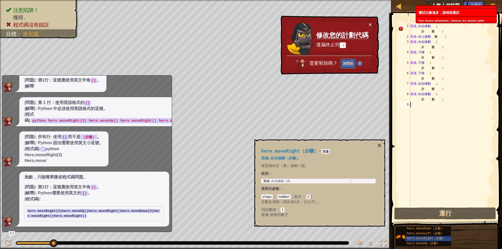
click at [347, 63] on font "詢問AI" at bounding box center [348, 63] width 10 height 5
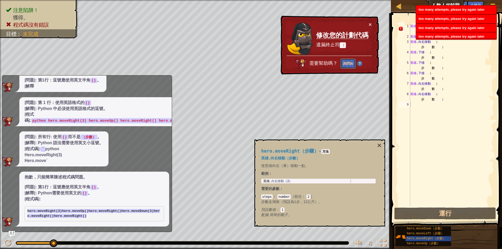
click at [347, 63] on font "詢問AI" at bounding box center [348, 63] width 10 height 5
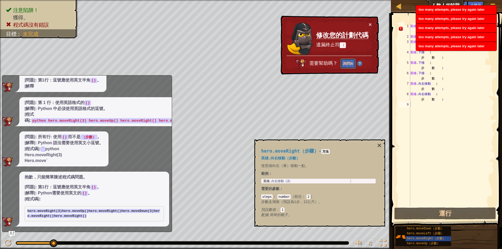
click at [347, 63] on font "詢問AI" at bounding box center [348, 63] width 10 height 5
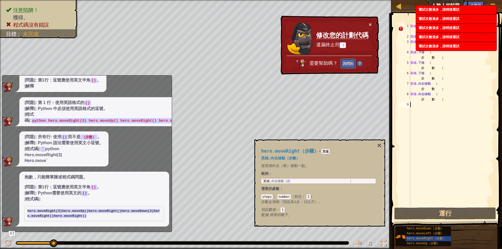
click at [347, 63] on font "詢問AI" at bounding box center [348, 63] width 10 height 5
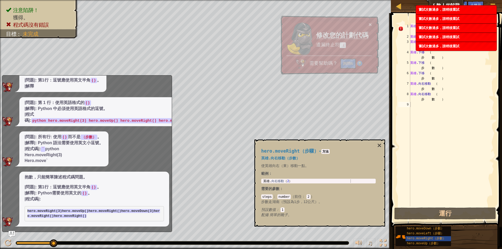
drag, startPoint x: 347, startPoint y: 63, endPoint x: 344, endPoint y: 64, distance: 2.7
click at [344, 64] on button "詢問AI" at bounding box center [348, 64] width 15 height 10
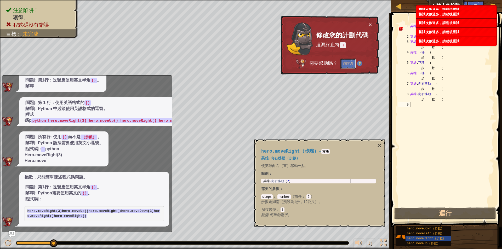
click at [344, 64] on button "詢問AI" at bounding box center [348, 64] width 15 height 10
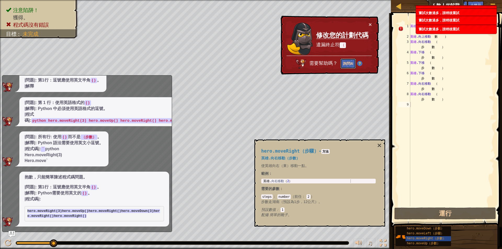
click at [344, 64] on button "詢問AI" at bounding box center [348, 64] width 15 height 10
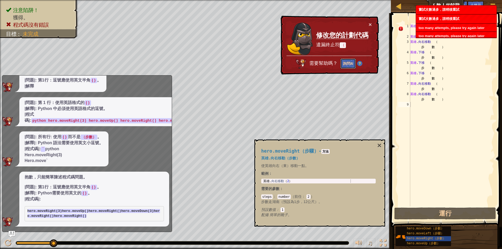
click at [344, 64] on button "詢問AI" at bounding box center [348, 64] width 15 height 10
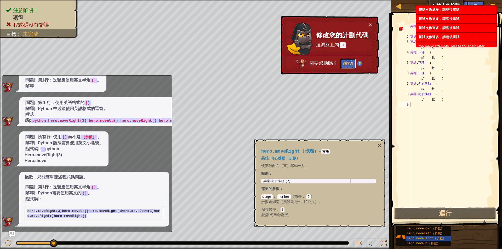
click at [344, 64] on button "詢問AI" at bounding box center [348, 64] width 15 height 10
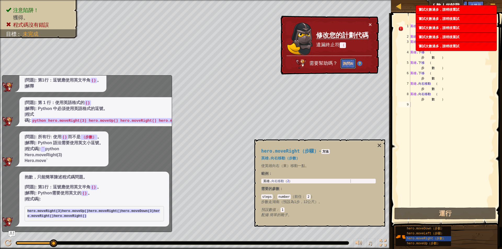
click at [344, 64] on button "詢問AI" at bounding box center [348, 64] width 15 height 10
click at [339, 73] on div "× 修改您的計劃代碼 遺漏終止符 （ 需要幫助嗎？ 詢問AI" at bounding box center [329, 45] width 99 height 59
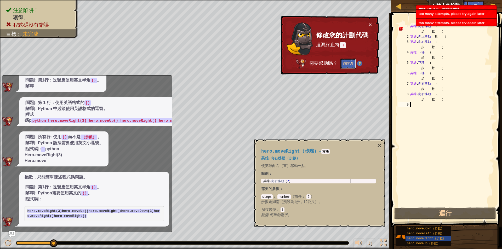
click at [342, 63] on button "詢問AI" at bounding box center [348, 64] width 15 height 10
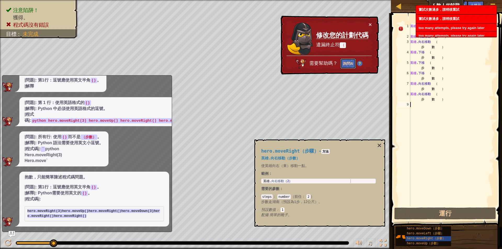
click at [342, 63] on button "詢問AI" at bounding box center [348, 64] width 15 height 10
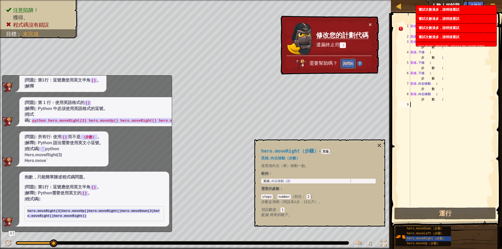
click at [342, 63] on button "詢問AI" at bounding box center [348, 64] width 15 height 10
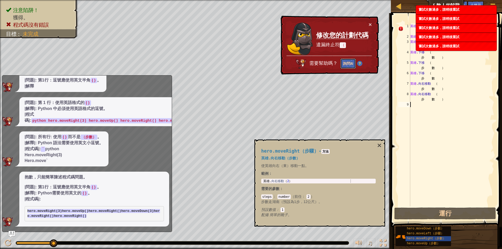
click at [342, 63] on button "詢問AI" at bounding box center [348, 64] width 15 height 10
click at [349, 65] on font "詢問AI" at bounding box center [348, 63] width 10 height 5
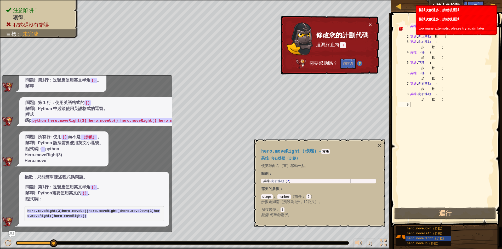
click at [395, 6] on div "地圖 資訊科學入門 5.敵人的陷阱 遊戲選單 完成 小提示 詢問人工智慧" at bounding box center [446, 6] width 111 height 13
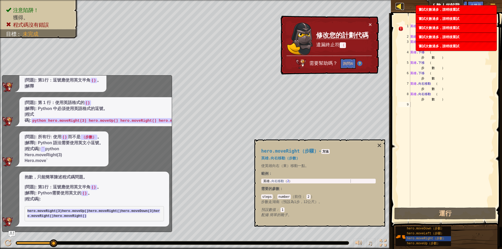
click at [399, 9] on div at bounding box center [399, 6] width 7 height 7
select select "zh-HANT"
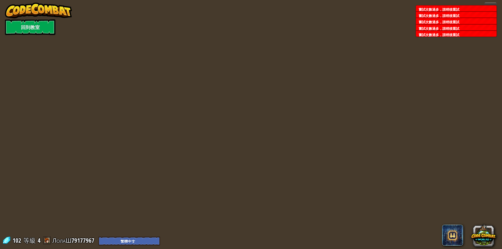
select select "zh-HANT"
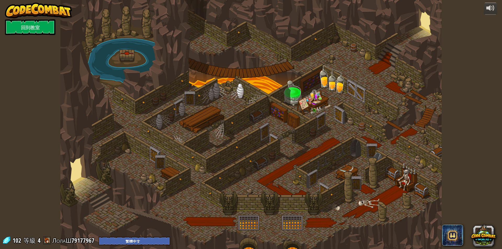
click at [32, 12] on img at bounding box center [38, 11] width 67 height 16
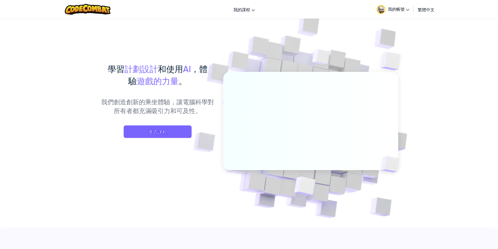
click at [425, 11] on font "繁體中文" at bounding box center [426, 9] width 17 height 5
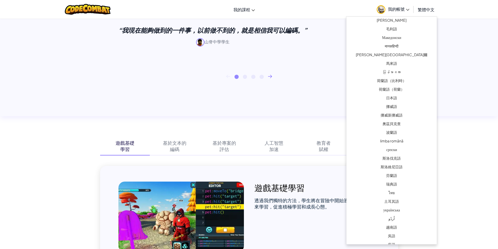
scroll to position [306, 0]
